Goal: Task Accomplishment & Management: Manage account settings

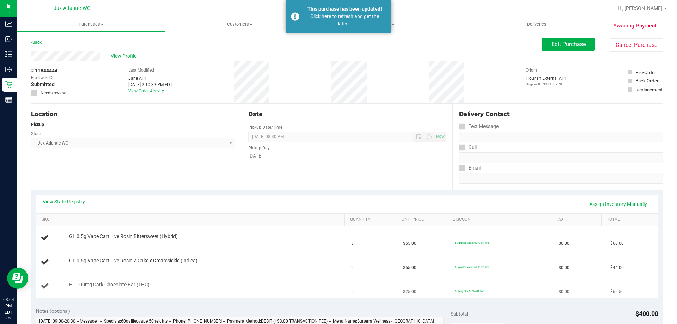
scroll to position [35, 0]
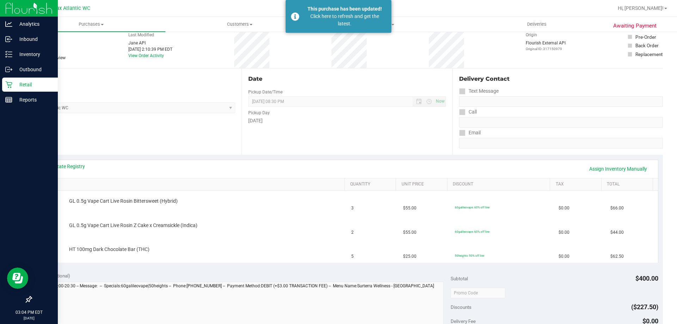
click at [9, 86] on icon at bounding box center [8, 84] width 7 height 7
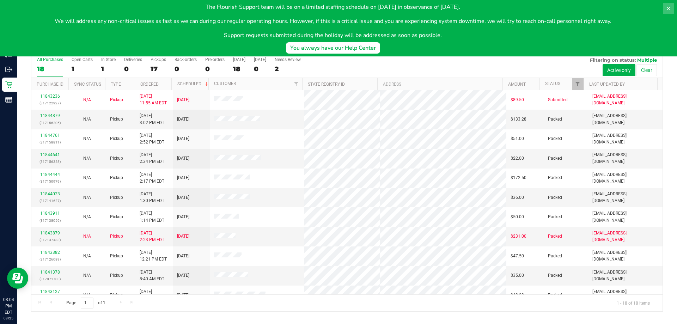
click at [668, 10] on icon at bounding box center [669, 9] width 6 height 6
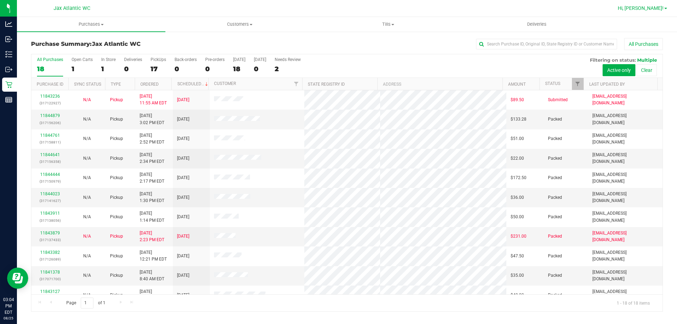
click at [657, 6] on span "Hi, [PERSON_NAME]!" at bounding box center [641, 8] width 46 height 6
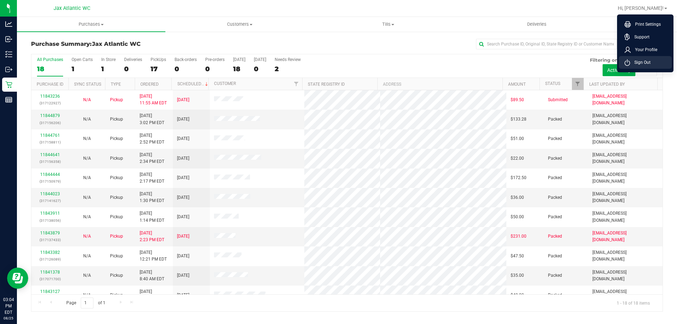
click at [633, 62] on span "Sign Out" at bounding box center [640, 62] width 20 height 7
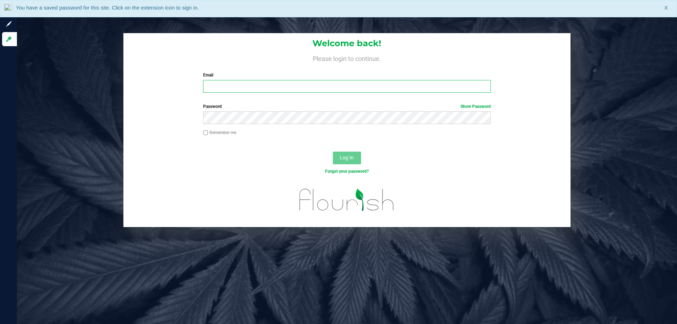
click at [233, 89] on input "Email" at bounding box center [346, 86] width 287 height 13
type input "[EMAIL_ADDRESS][DOMAIN_NAME]"
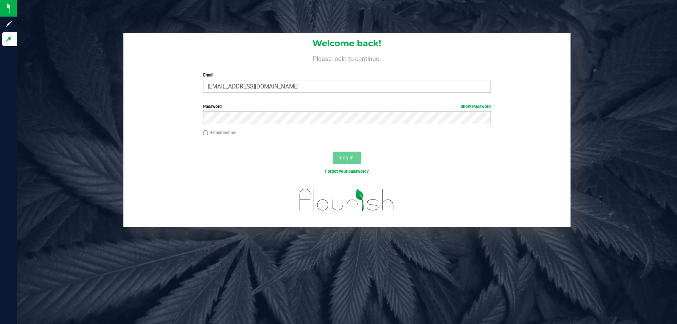
click at [338, 111] on div "Password Show Password" at bounding box center [347, 113] width 298 height 21
click at [314, 124] on div "Password Show Password" at bounding box center [346, 116] width 447 height 26
click at [358, 157] on button "Log In" at bounding box center [347, 158] width 28 height 13
